Goal: Transaction & Acquisition: Purchase product/service

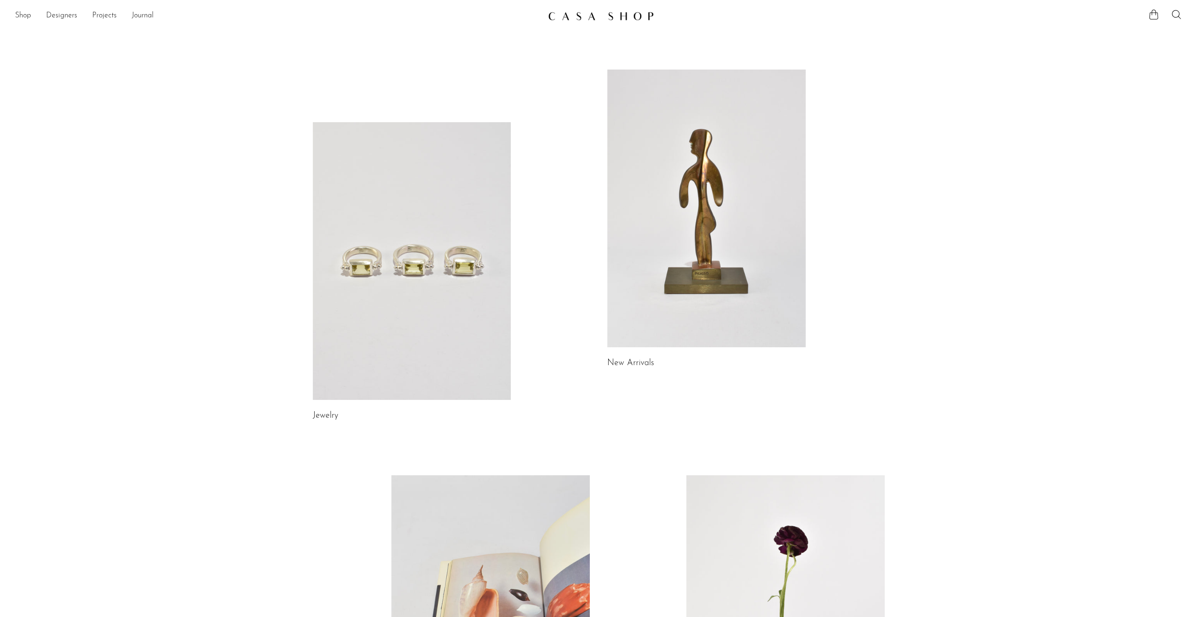
click at [448, 253] on link at bounding box center [412, 261] width 198 height 278
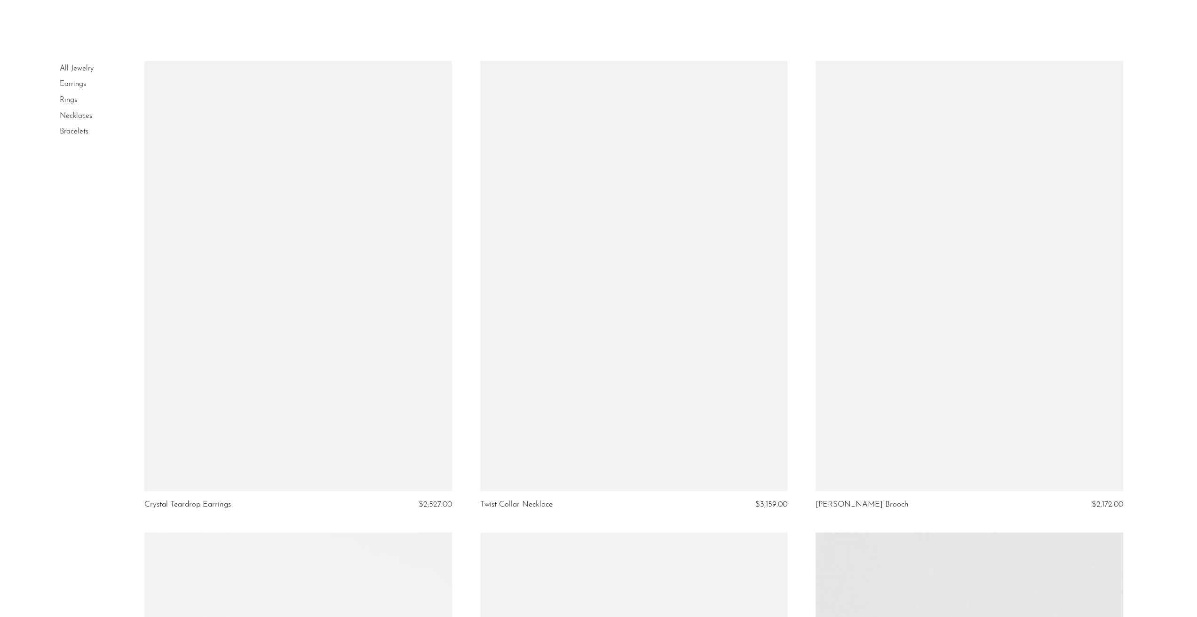
scroll to position [47, 0]
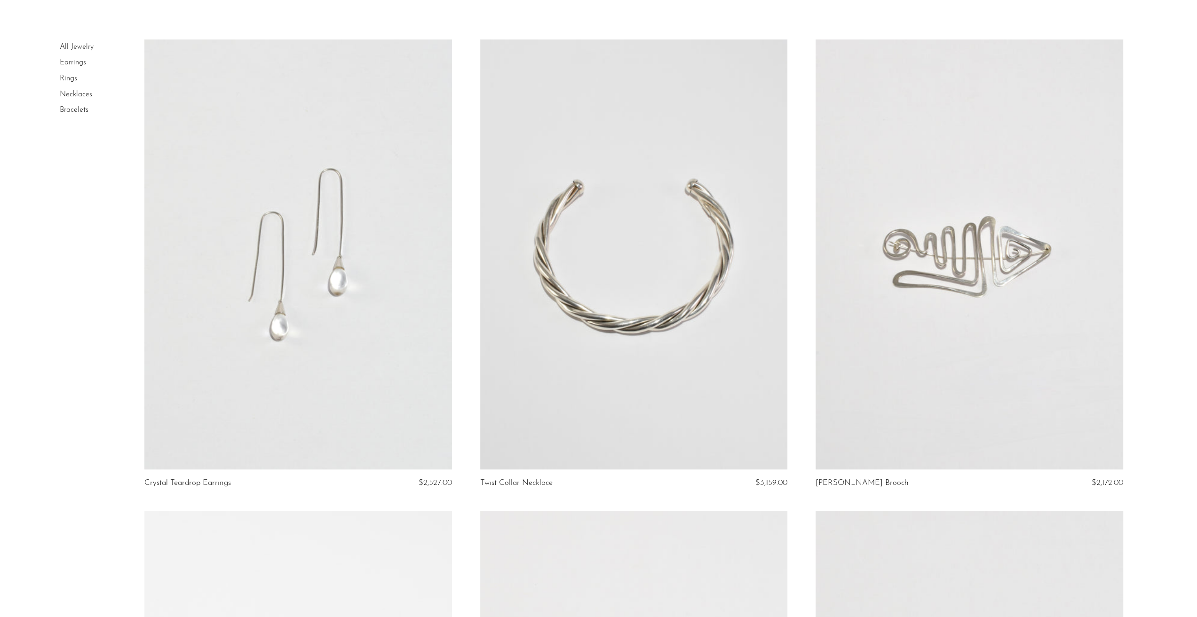
click at [65, 92] on link "Necklaces" at bounding box center [76, 95] width 32 height 8
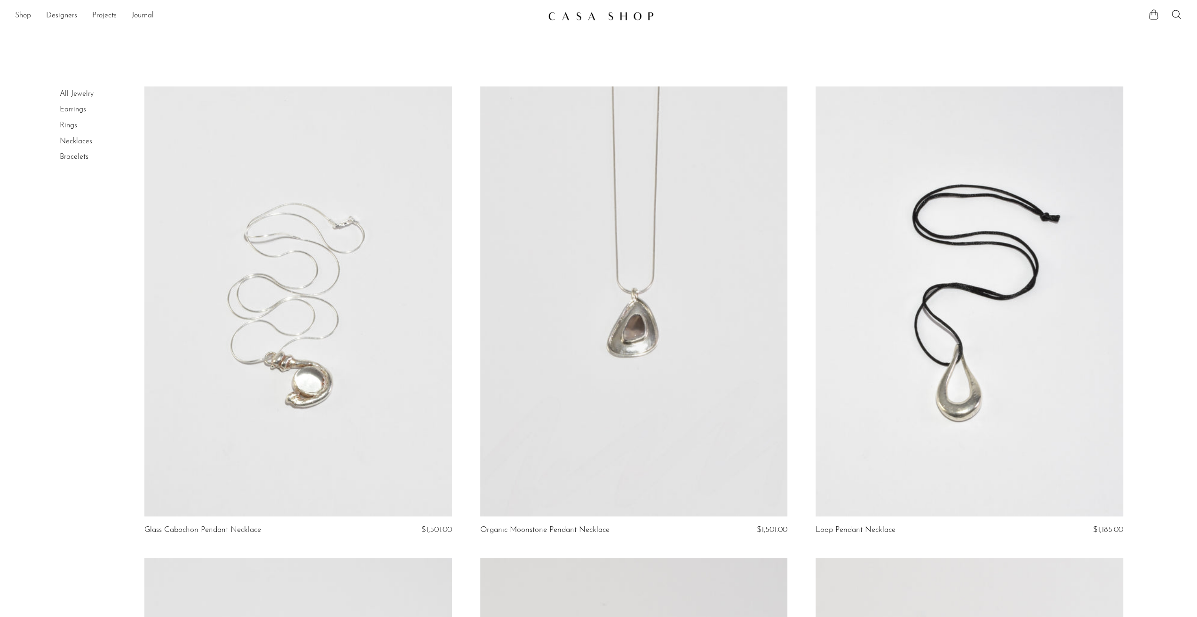
click at [25, 14] on link "Shop" at bounding box center [23, 16] width 16 height 12
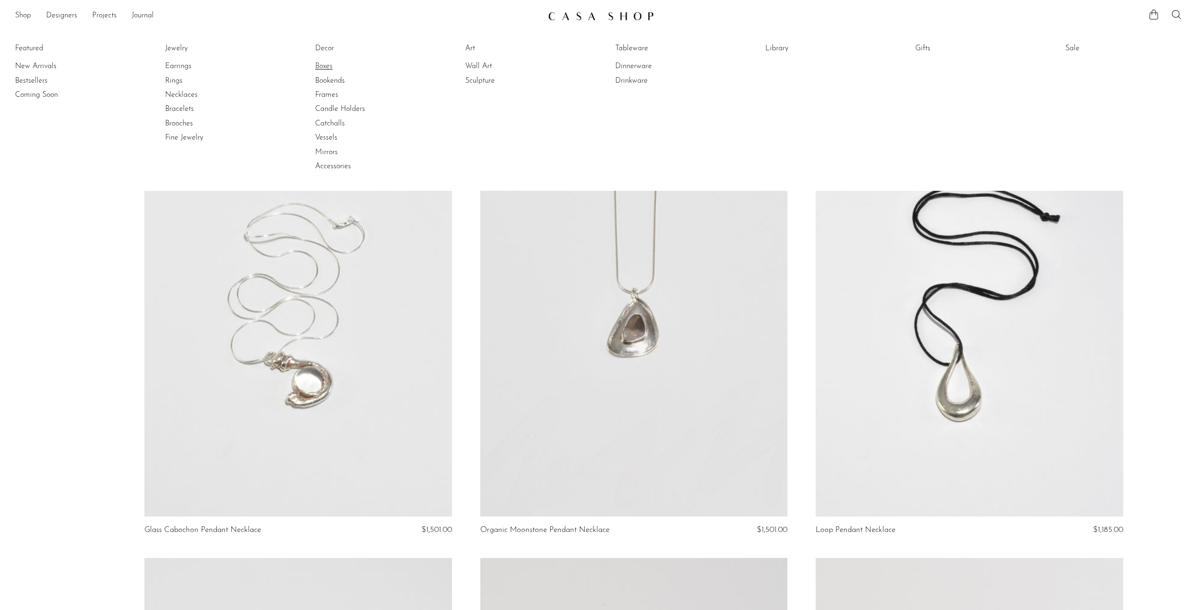
click at [330, 65] on link "Boxes" at bounding box center [350, 66] width 71 height 10
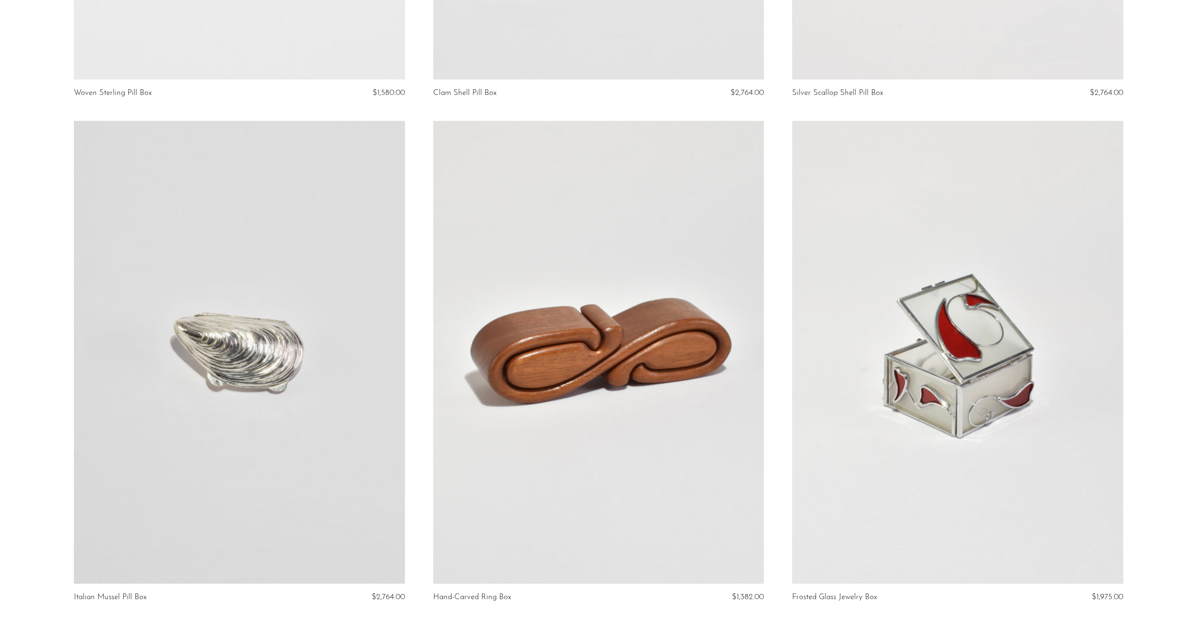
scroll to position [517, 0]
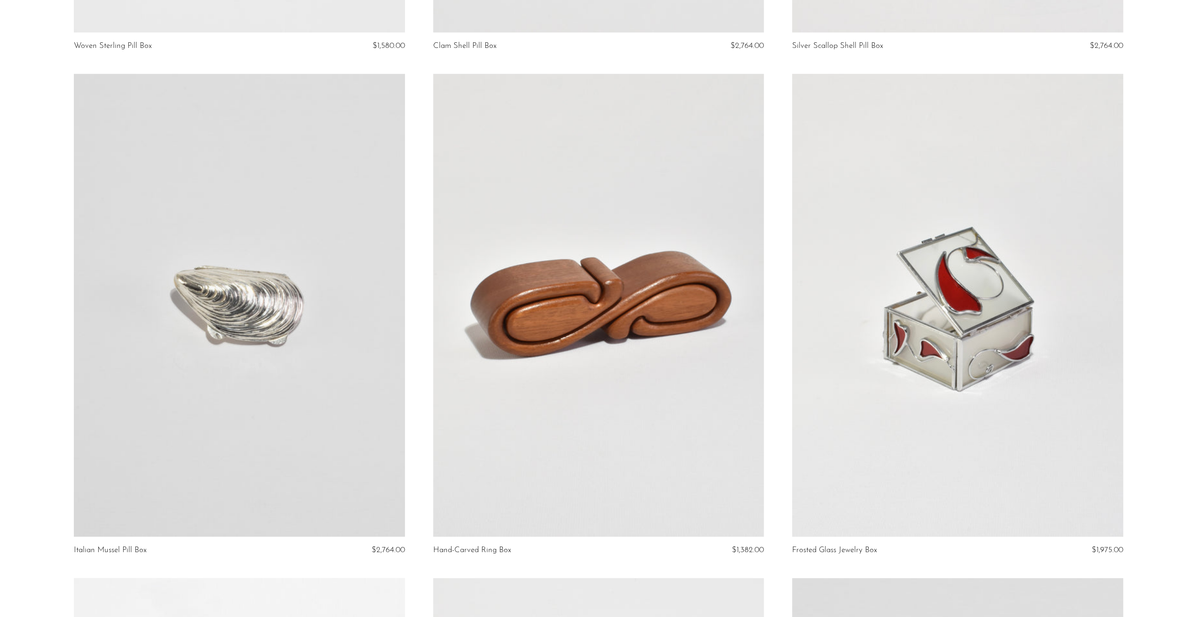
click at [562, 307] on link at bounding box center [598, 305] width 331 height 463
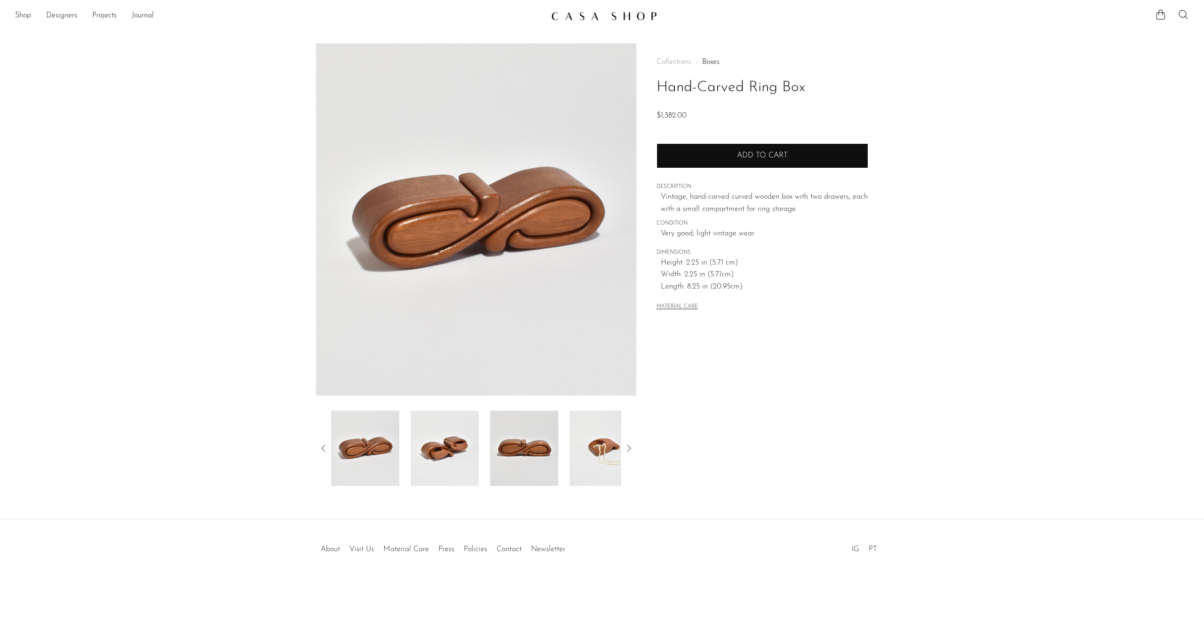
click at [726, 160] on button "Add to cart" at bounding box center [762, 155] width 212 height 24
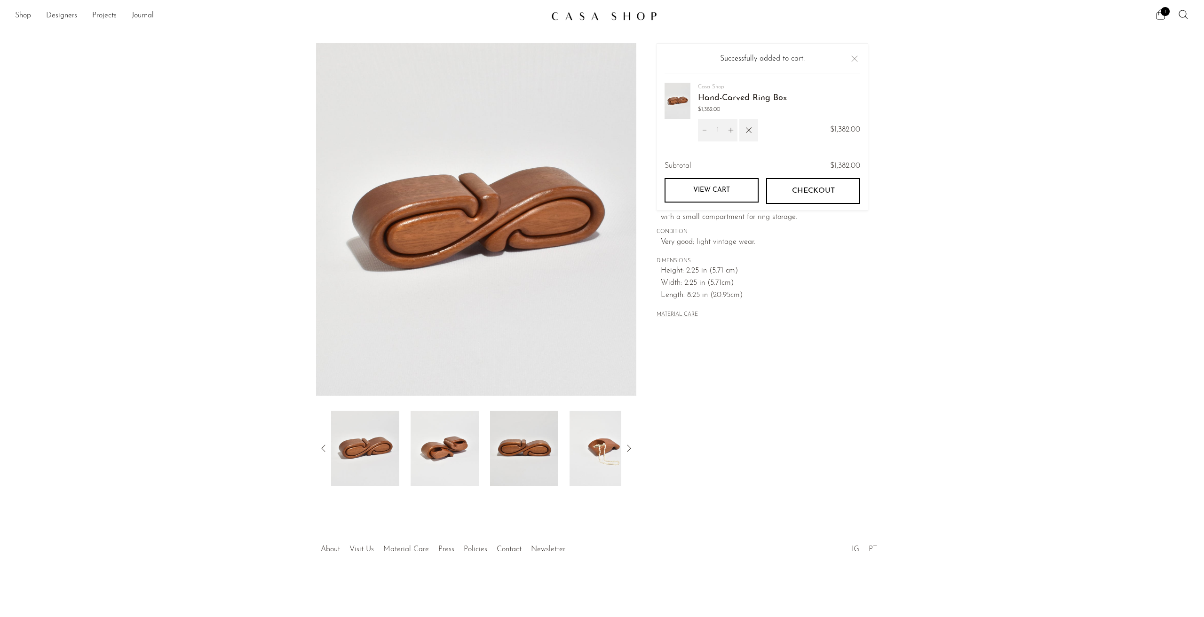
click at [837, 192] on button "Checkout" at bounding box center [813, 191] width 94 height 25
